Goal: Communication & Community: Answer question/provide support

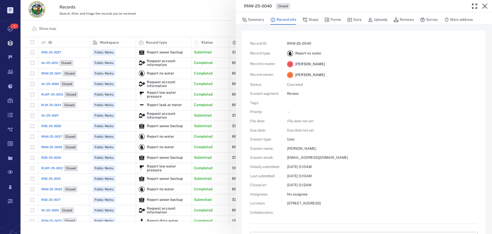
click at [311, 20] on button "Steps" at bounding box center [311, 20] width 16 height 10
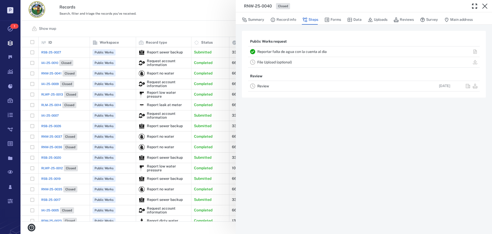
click at [270, 50] on link "Reportar falta de agua con la cuenta al dia" at bounding box center [293, 52] width 70 height 4
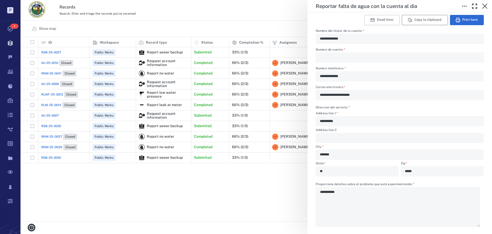
scroll to position [180, 468]
type textarea "*"
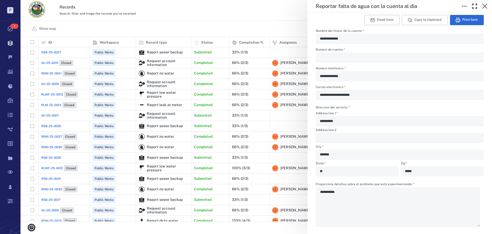
click at [395, 197] on div "**********" at bounding box center [400, 204] width 168 height 44
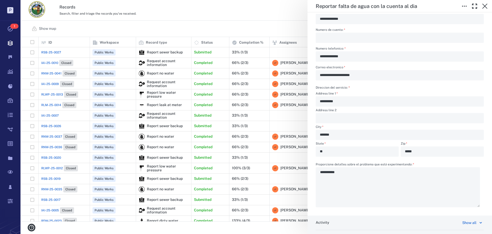
scroll to position [236, 0]
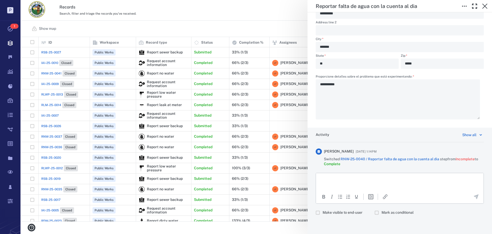
click at [338, 178] on p "Rich Text Area. Press ALT-0 for help." at bounding box center [400, 179] width 159 height 5
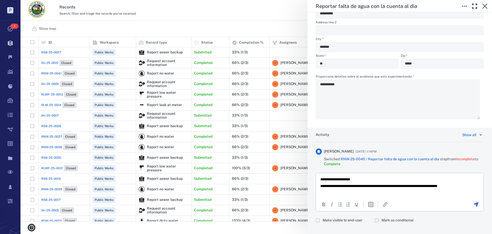
scroll to position [0, 0]
drag, startPoint x: 457, startPoint y: 184, endPoint x: 465, endPoint y: 174, distance: 13.0
click at [458, 184] on p "**********" at bounding box center [398, 187] width 155 height 9
click at [349, 194] on p "**********" at bounding box center [396, 190] width 151 height 14
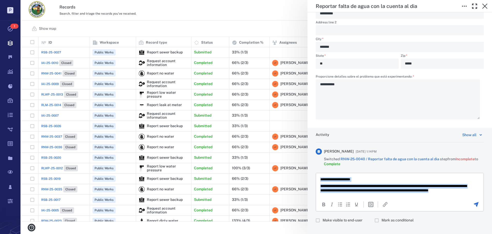
drag, startPoint x: 351, startPoint y: 194, endPoint x: 318, endPoint y: 173, distance: 38.4
click at [318, 173] on html "**********" at bounding box center [400, 187] width 168 height 28
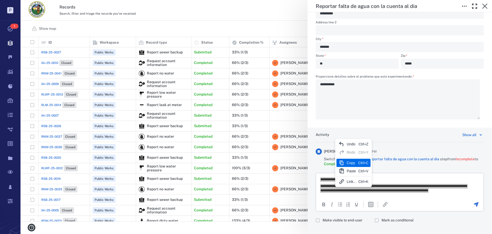
click at [349, 163] on div "Copy" at bounding box center [351, 163] width 9 height 6
copy body "**********"
click at [474, 204] on icon "Send the comment" at bounding box center [476, 204] width 5 height 5
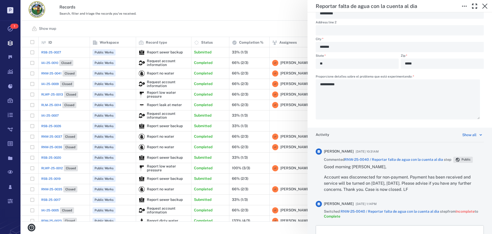
click at [429, 7] on div "Reportar falta de agua con la cuenta al dia" at bounding box center [386, 6] width 140 height 6
click at [487, 6] on icon "button" at bounding box center [485, 6] width 6 height 6
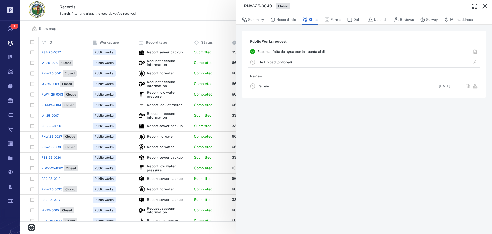
click at [264, 86] on link "Review" at bounding box center [264, 86] width 12 height 4
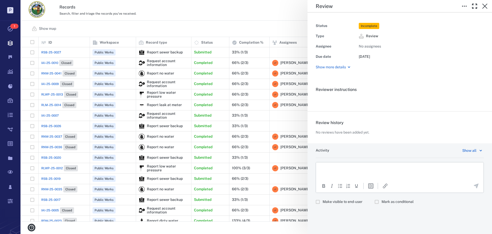
click at [330, 169] on p "Rich Text Area. Press ALT-0 for help." at bounding box center [400, 168] width 159 height 5
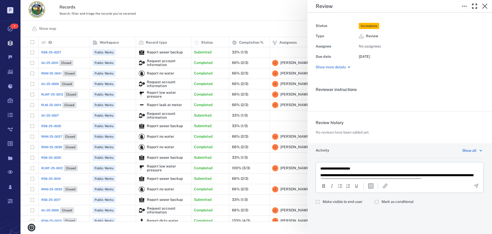
scroll to position [4, 0]
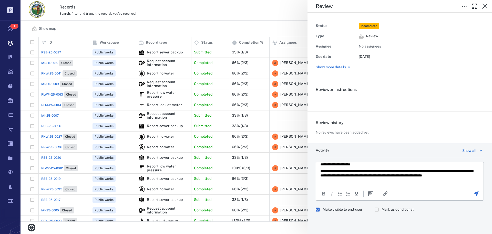
click at [477, 192] on icon "Send the comment" at bounding box center [476, 193] width 5 height 5
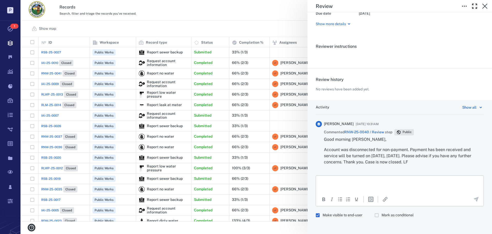
scroll to position [46, 0]
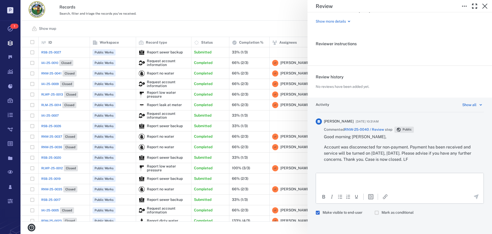
click at [326, 178] on p "Rich Text Area. Press ALT-0 for help." at bounding box center [400, 179] width 159 height 5
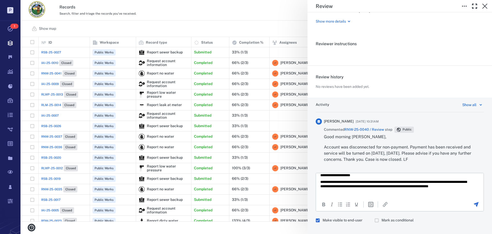
click at [475, 203] on icon "Send the comment" at bounding box center [477, 204] width 6 height 6
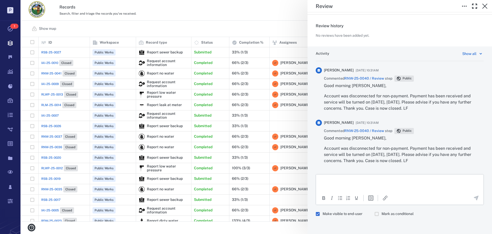
scroll to position [98, 0]
click at [484, 5] on icon "button" at bounding box center [485, 6] width 5 height 5
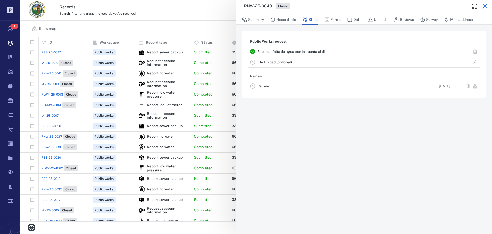
click at [488, 6] on icon "button" at bounding box center [485, 6] width 6 height 6
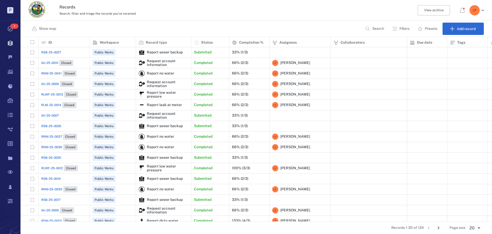
click at [55, 51] on span "RSB-25-0027" at bounding box center [51, 52] width 20 height 5
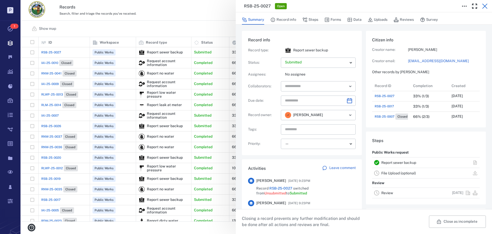
click at [484, 5] on icon "button" at bounding box center [485, 6] width 5 height 5
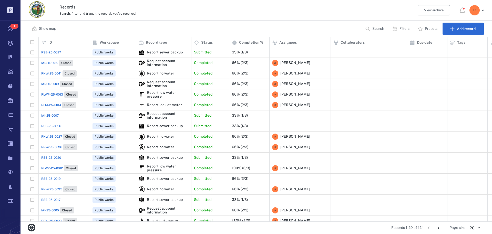
click at [55, 52] on span "RSB-25-0027" at bounding box center [51, 52] width 20 height 5
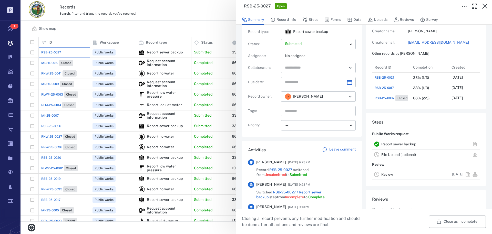
scroll to position [75, 0]
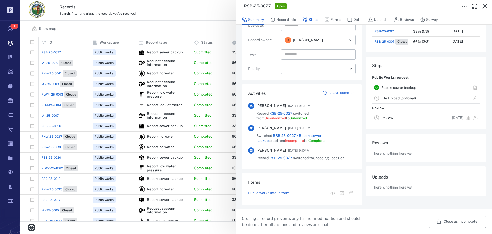
click at [315, 19] on button "Steps" at bounding box center [311, 20] width 16 height 10
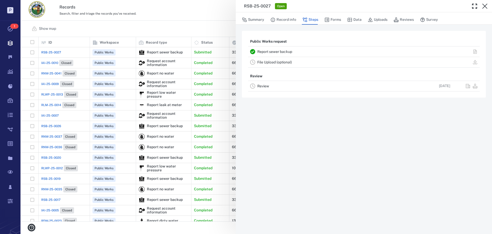
click at [277, 52] on link "Report sewer backup" at bounding box center [275, 52] width 35 height 4
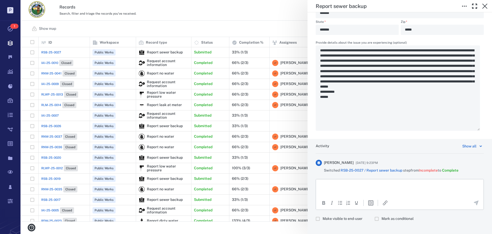
scroll to position [270, 0]
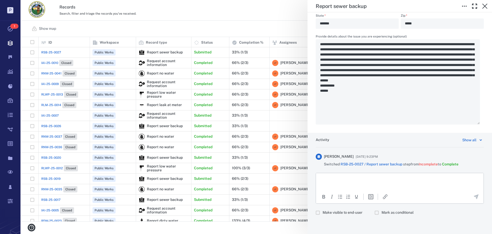
click at [324, 178] on p "Rich Text Area. Press ALT-0 for help." at bounding box center [400, 179] width 159 height 5
